Goal: Task Accomplishment & Management: Use online tool/utility

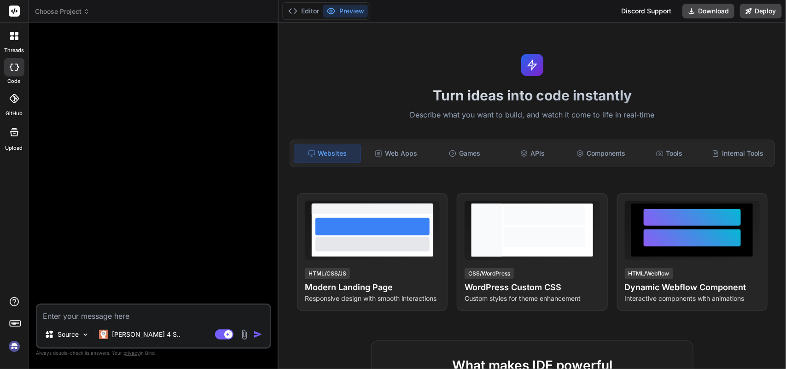
click at [15, 38] on icon at bounding box center [17, 38] width 4 height 4
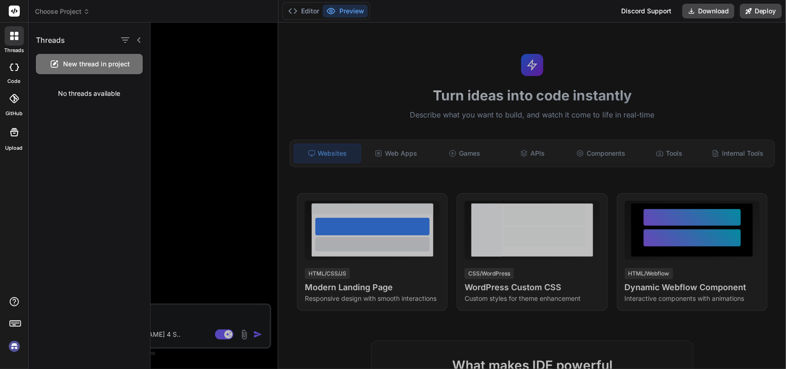
click at [219, 140] on div at bounding box center [468, 196] width 635 height 346
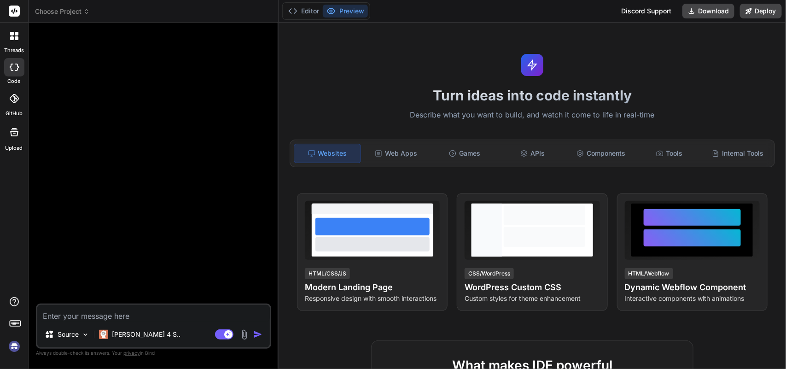
click at [12, 346] on img at bounding box center [14, 346] width 16 height 16
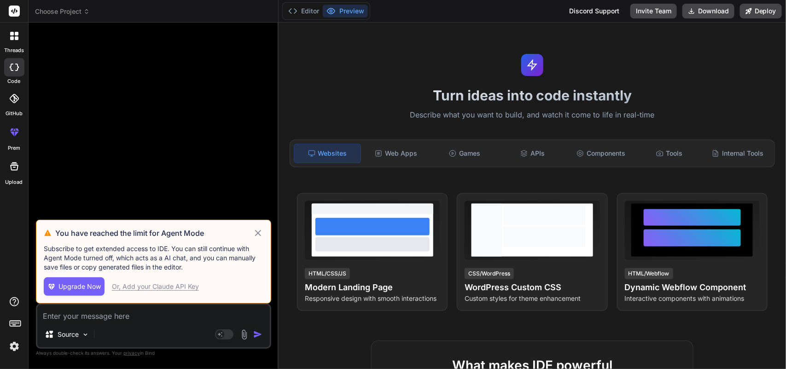
click at [261, 231] on icon at bounding box center [258, 233] width 6 height 6
type textarea "x"
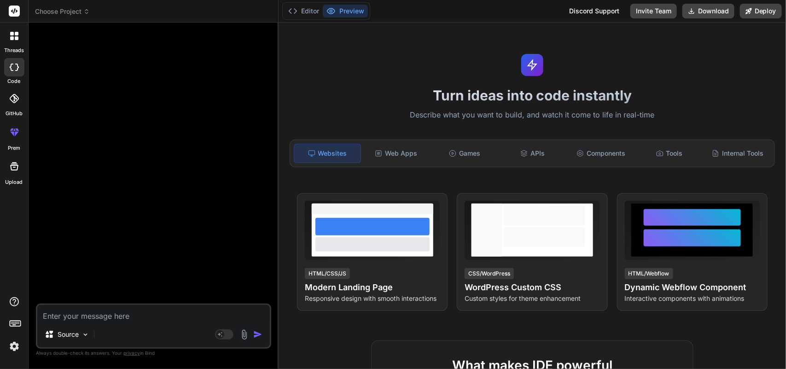
click at [14, 43] on div at bounding box center [14, 35] width 19 height 19
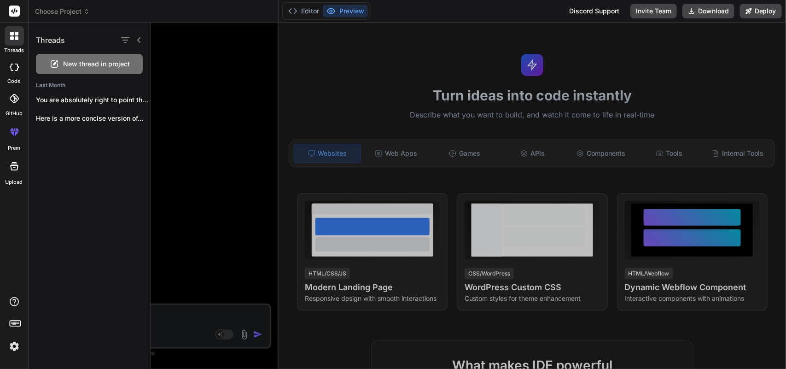
click at [196, 128] on div at bounding box center [468, 196] width 635 height 346
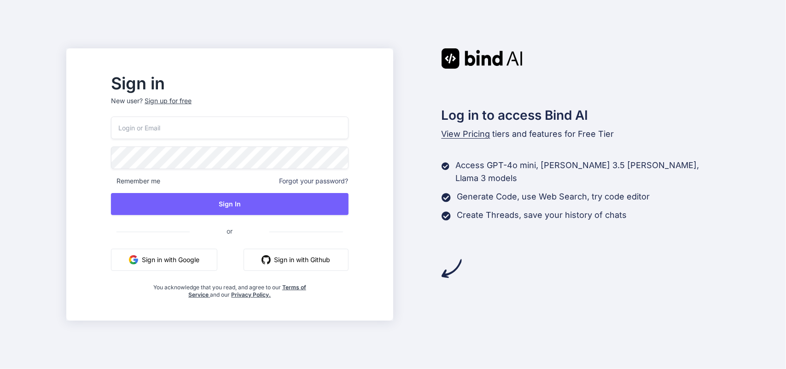
click at [180, 255] on button "Sign in with Google" at bounding box center [164, 260] width 106 height 22
